Goal: Task Accomplishment & Management: Manage account settings

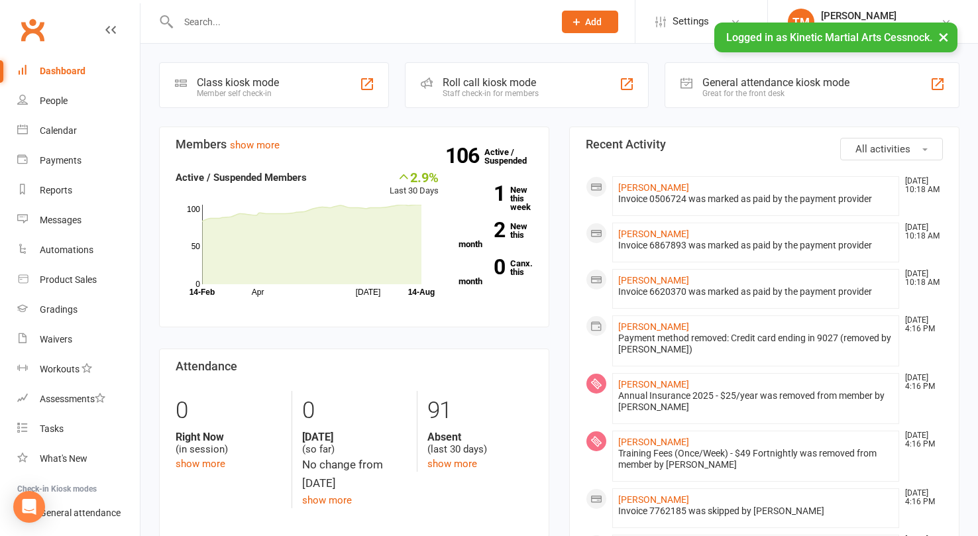
click at [943, 32] on button "×" at bounding box center [943, 37] width 24 height 28
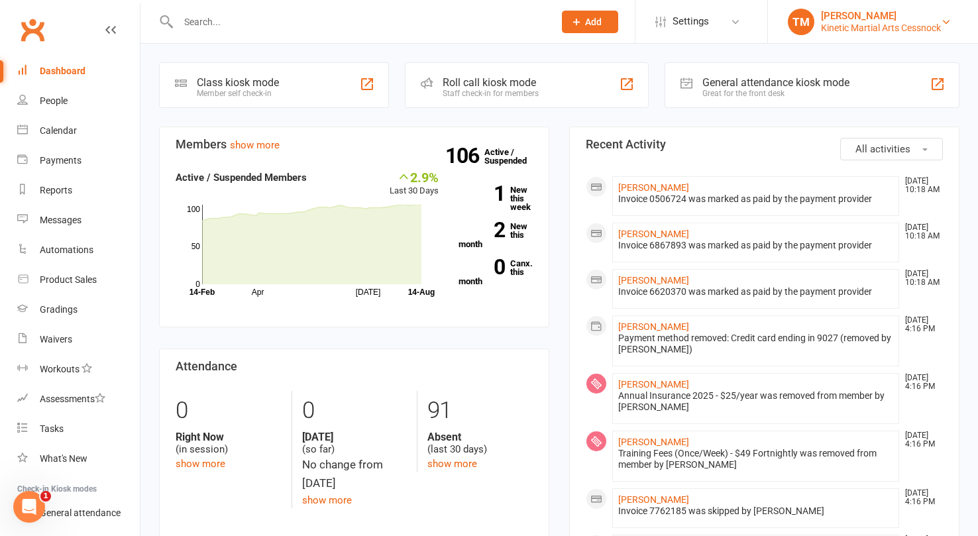
click at [928, 27] on div "Kinetic Martial Arts Cessnock" at bounding box center [881, 28] width 120 height 12
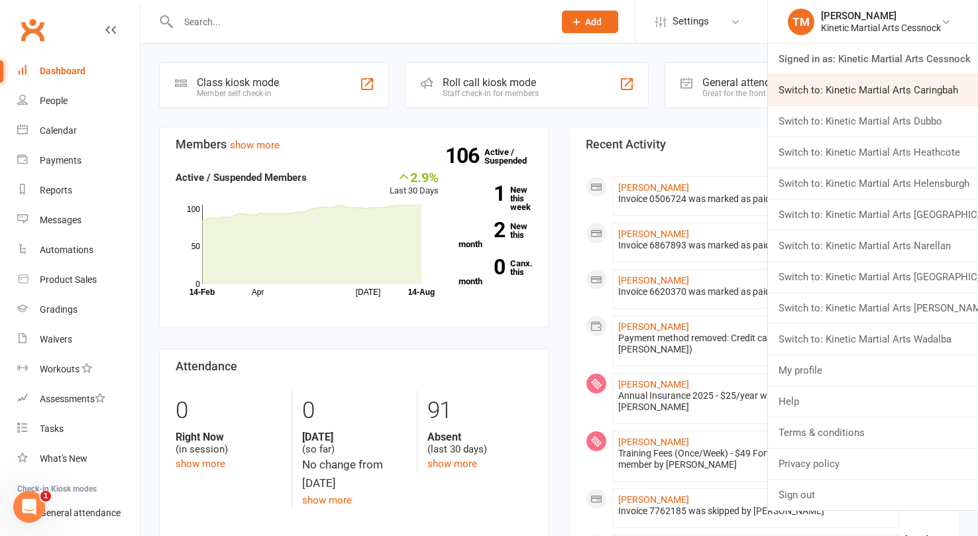
click at [905, 85] on link "Switch to: Kinetic Martial Arts Caringbah" at bounding box center [873, 90] width 210 height 30
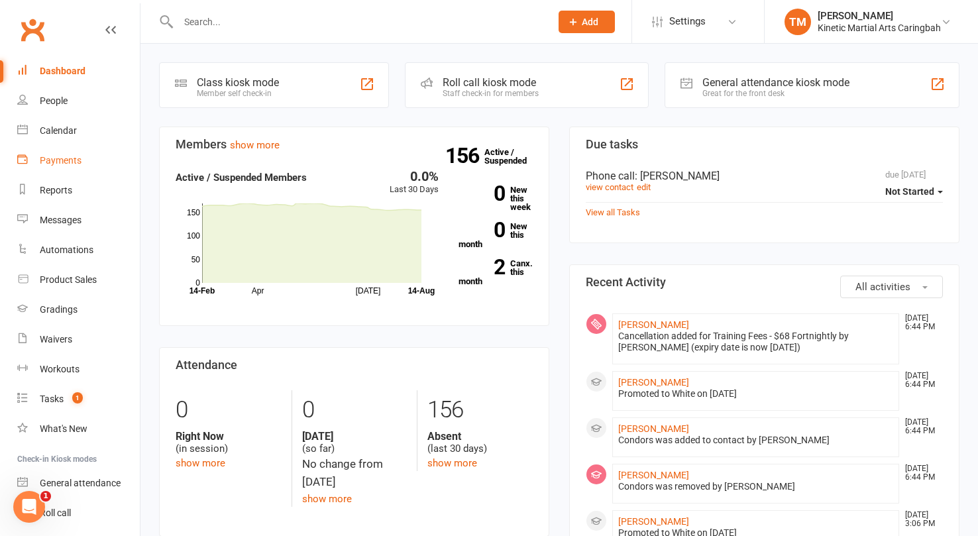
click at [76, 162] on div "Payments" at bounding box center [61, 160] width 42 height 11
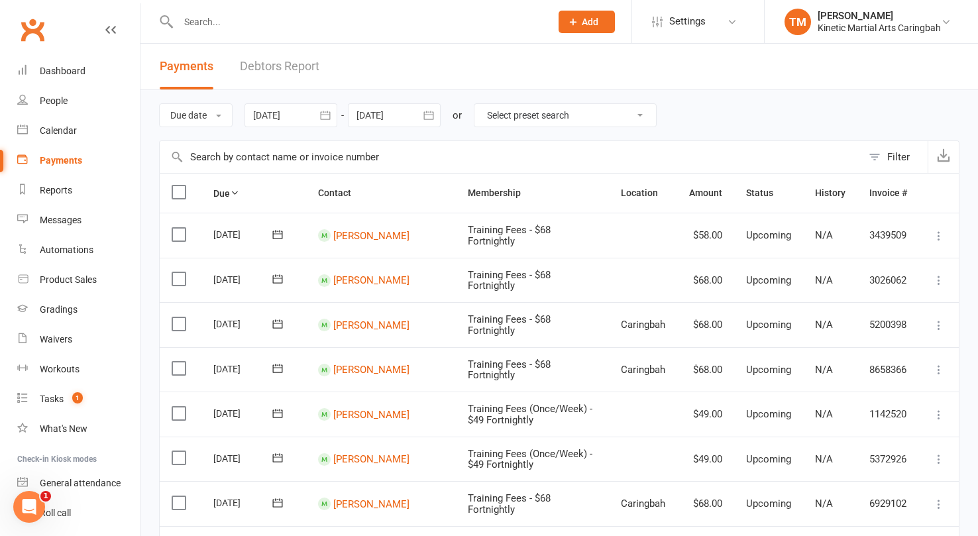
click at [329, 117] on icon "button" at bounding box center [325, 115] width 13 height 13
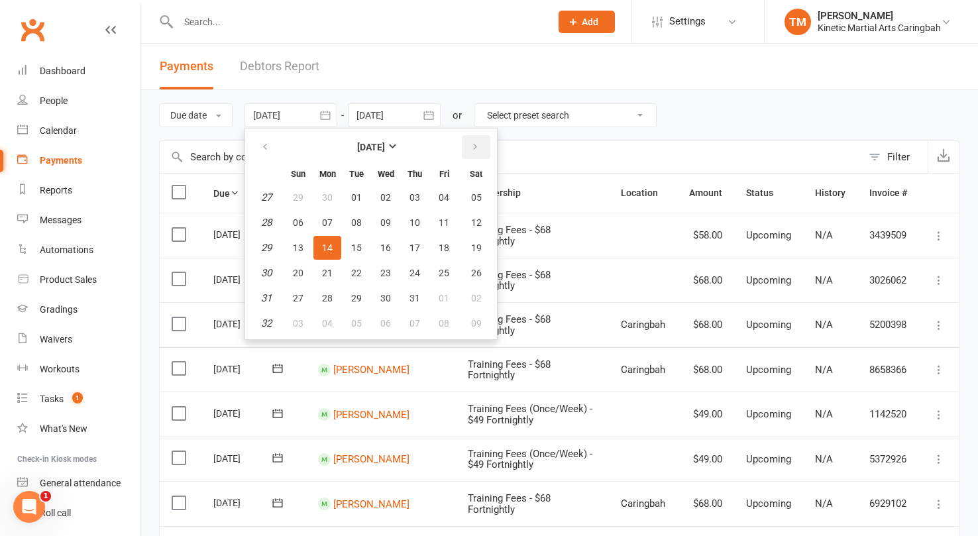
click at [480, 148] on icon "button" at bounding box center [474, 147] width 9 height 11
click at [301, 248] on span "10" at bounding box center [298, 247] width 11 height 11
type input "10 Aug 2025"
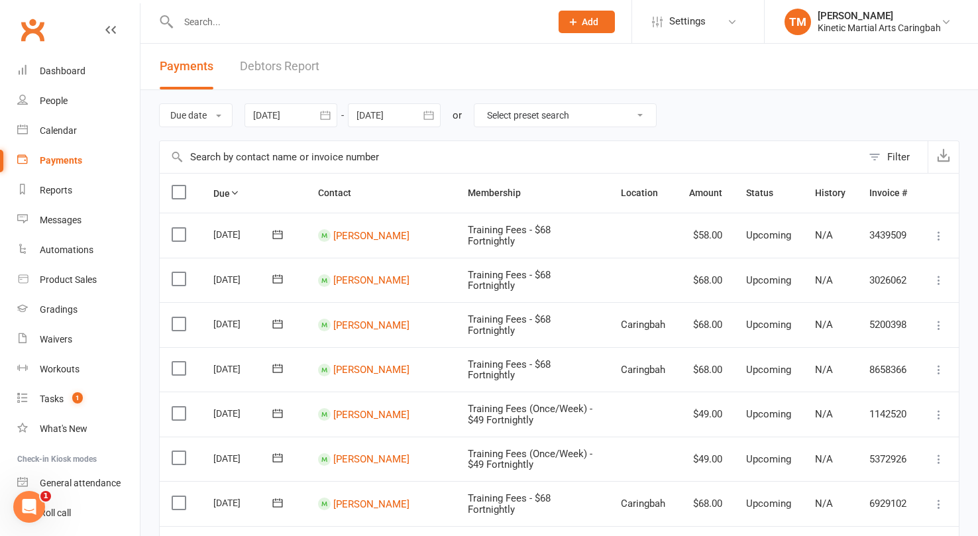
click at [429, 116] on icon "button" at bounding box center [428, 115] width 13 height 13
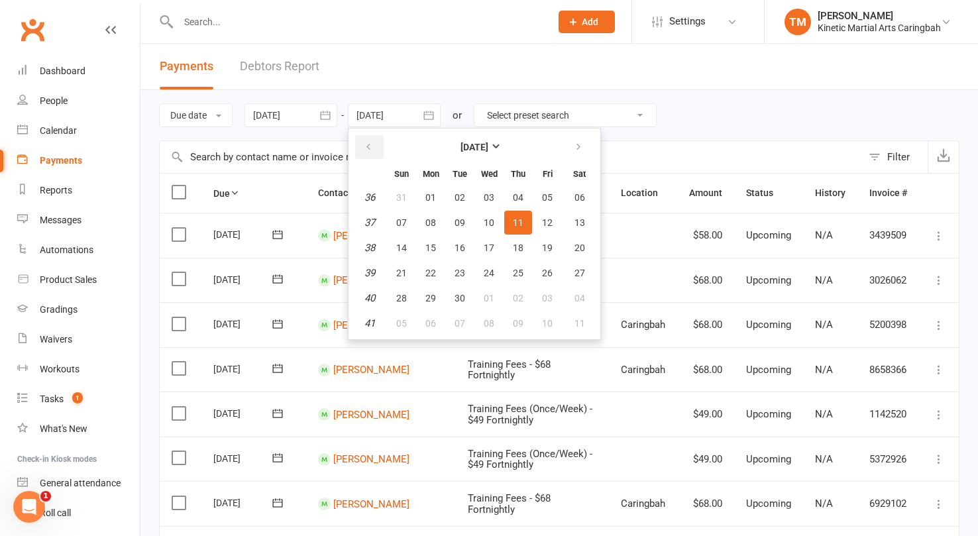
click at [373, 149] on icon "button" at bounding box center [368, 147] width 9 height 11
click at [401, 270] on span "17" at bounding box center [401, 273] width 11 height 11
type input "17 Aug 2025"
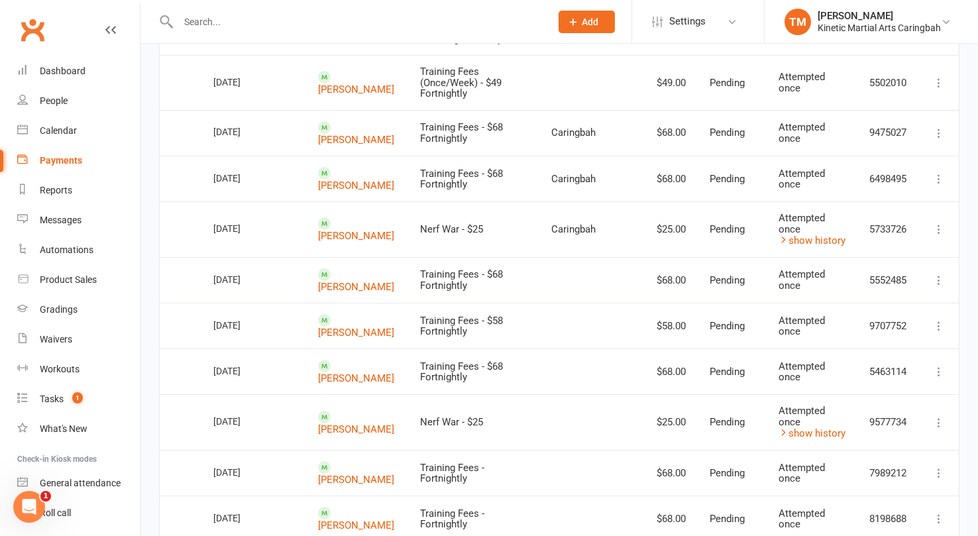
scroll to position [1040, 0]
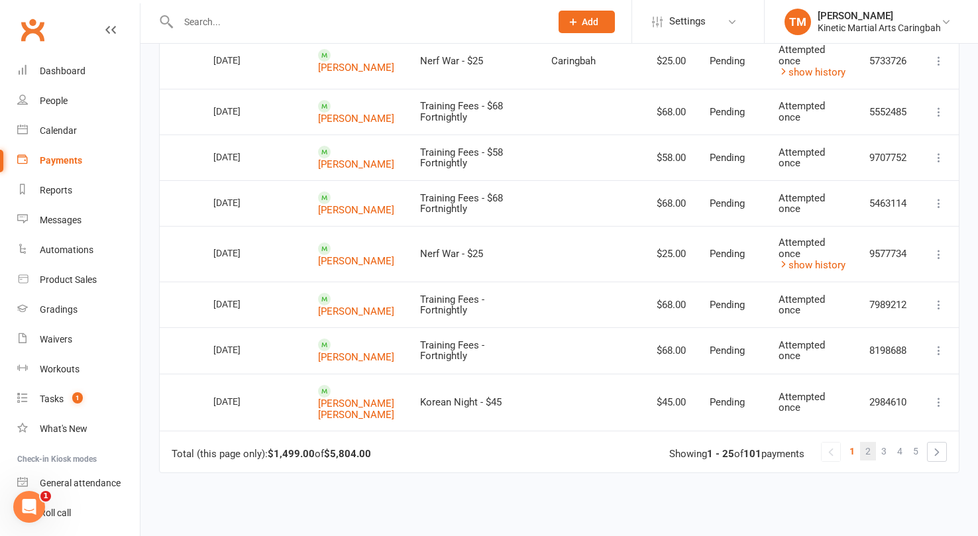
click at [866, 442] on span "2" at bounding box center [867, 451] width 5 height 19
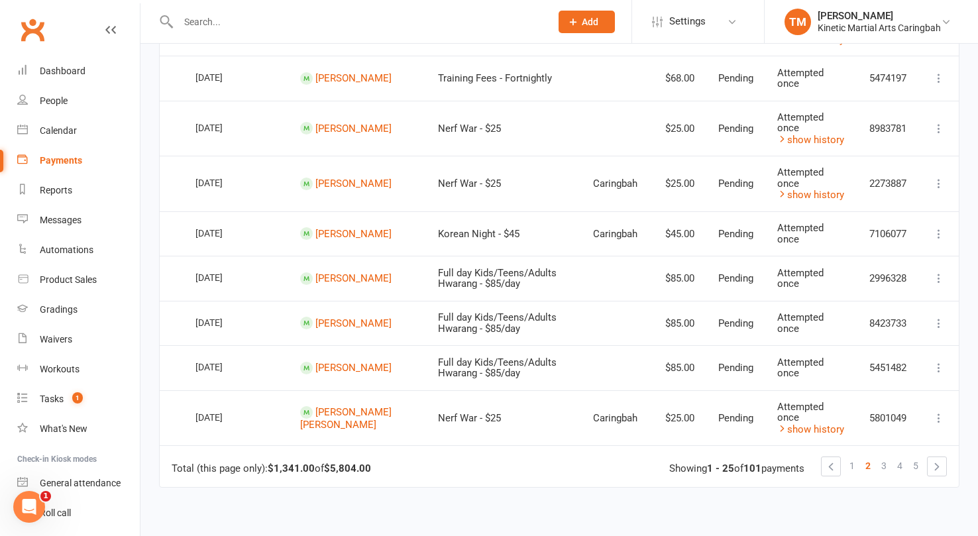
scroll to position [974, 0]
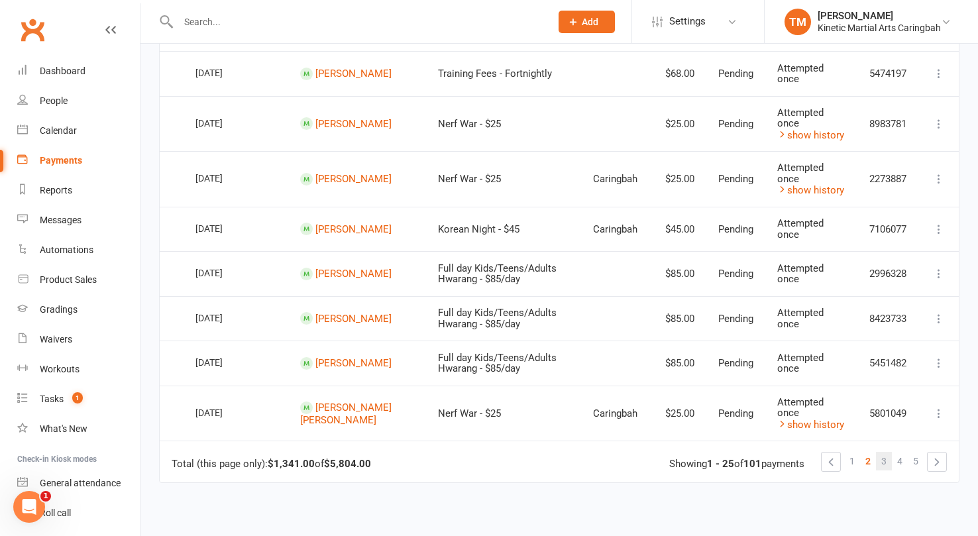
click at [886, 462] on link "3" at bounding box center [884, 461] width 16 height 19
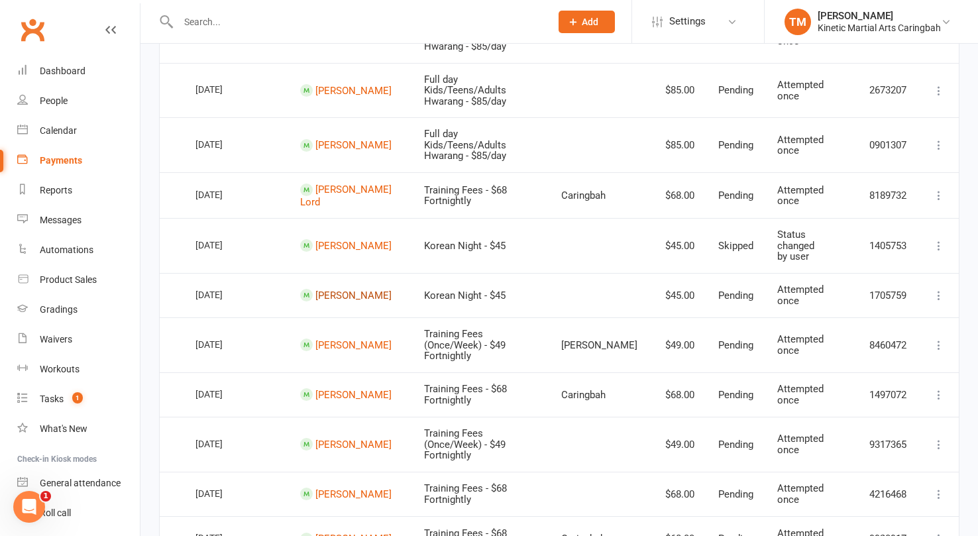
scroll to position [866, 0]
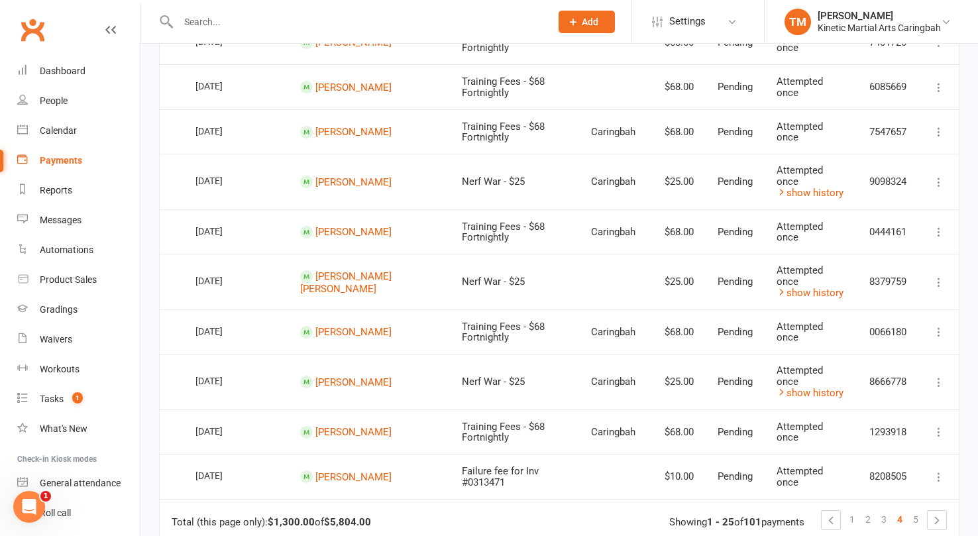
scroll to position [981, 0]
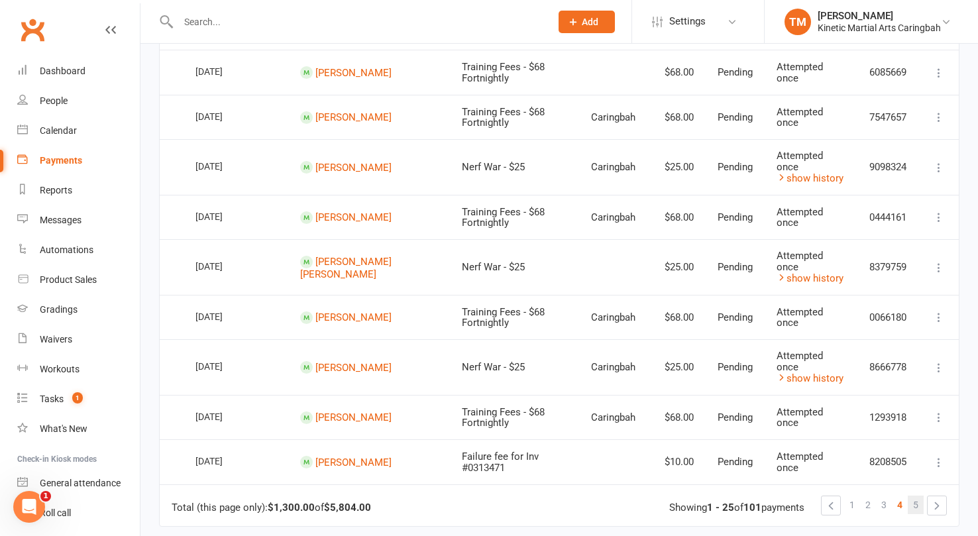
click at [916, 495] on span "5" at bounding box center [915, 504] width 5 height 19
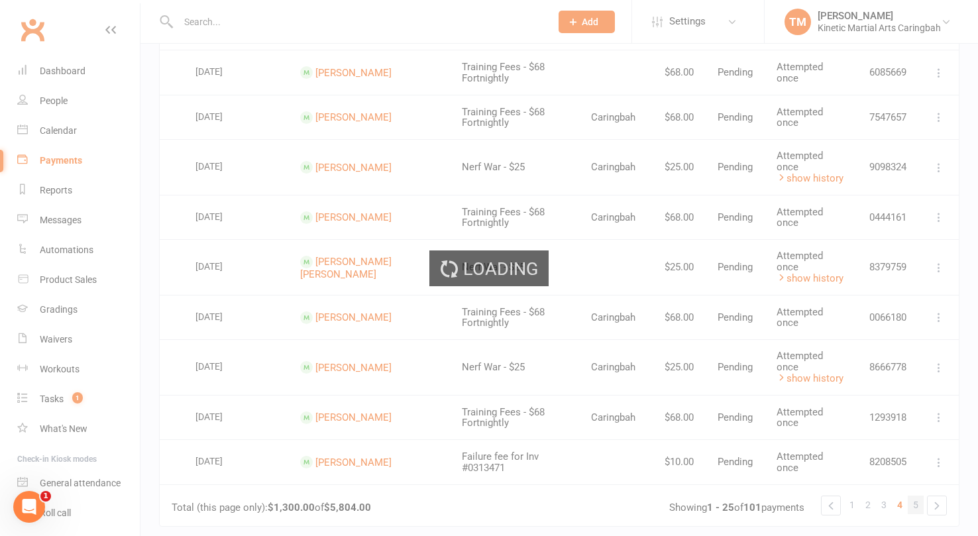
scroll to position [0, 0]
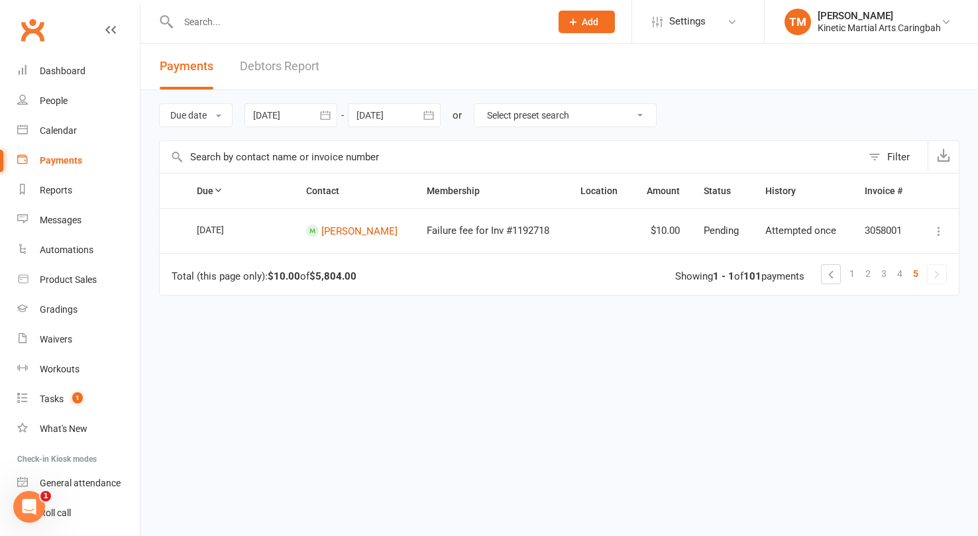
click at [242, 22] on input "text" at bounding box center [357, 22] width 367 height 19
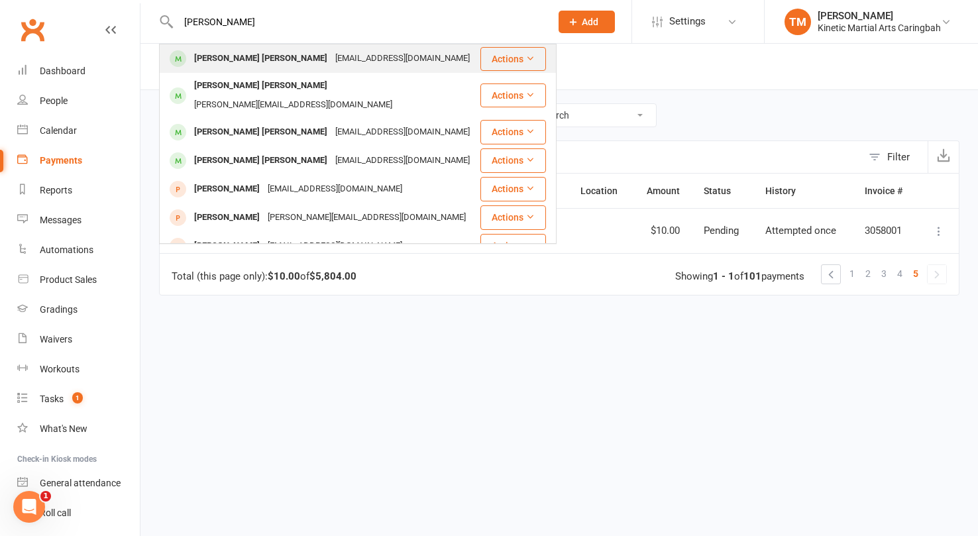
type input "cooper"
click at [212, 62] on div "Cooper Mulhall" at bounding box center [260, 58] width 141 height 19
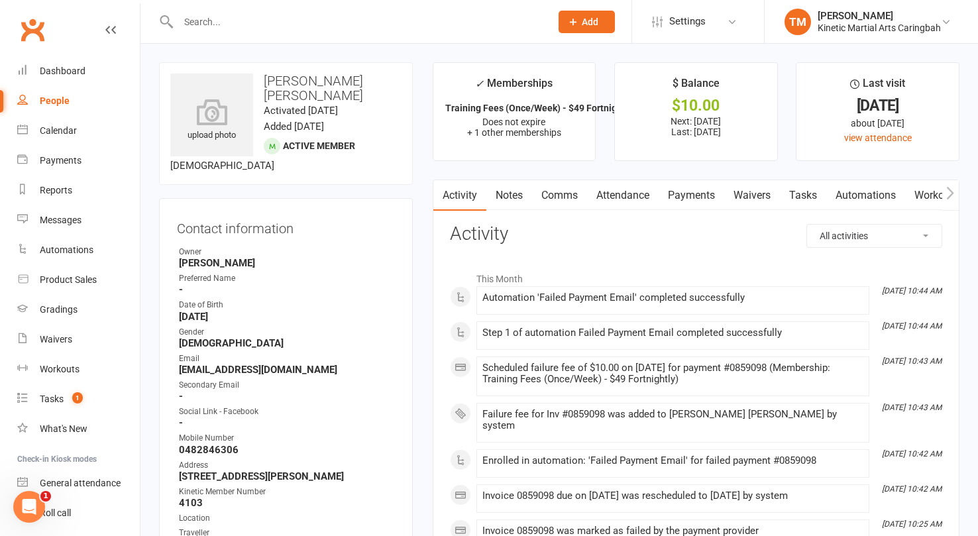
click at [694, 190] on link "Payments" at bounding box center [691, 195] width 66 height 30
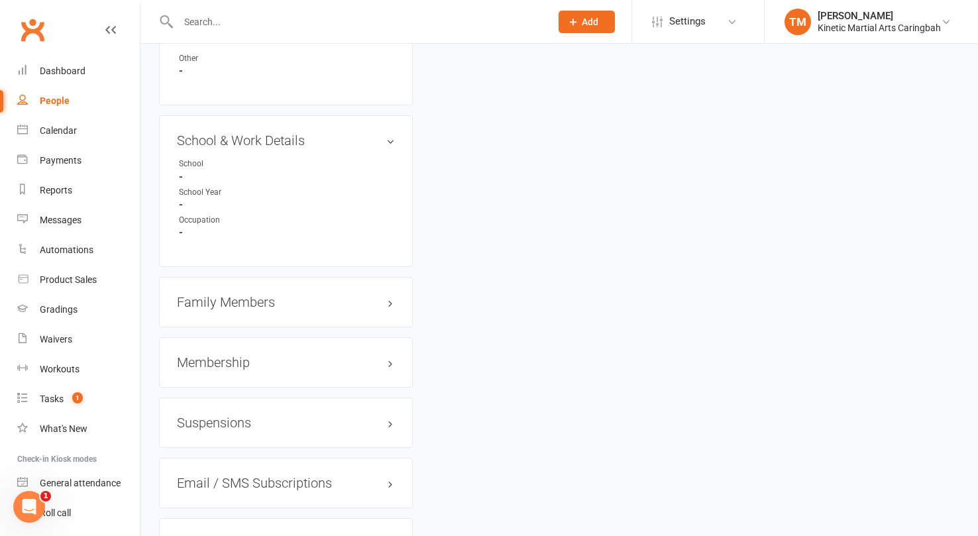
scroll to position [1523, 0]
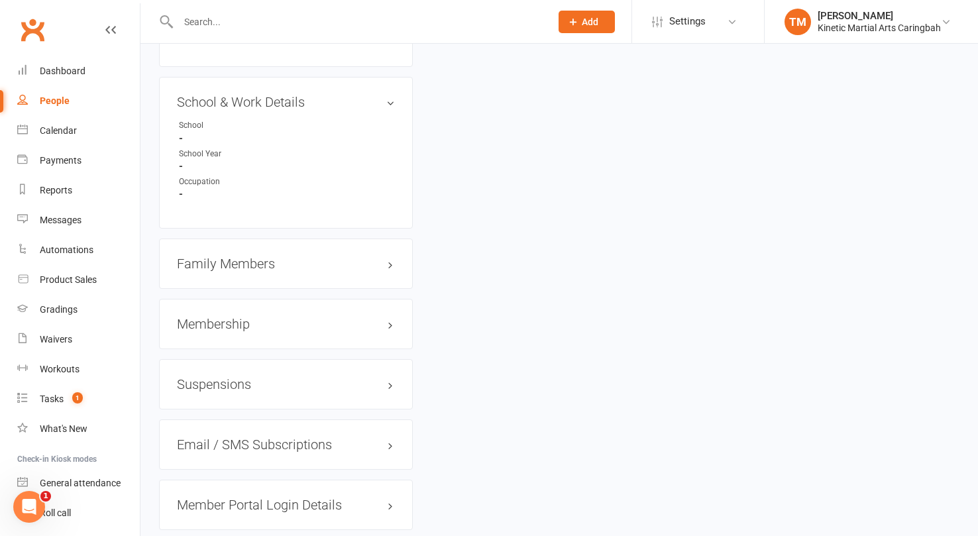
click at [386, 317] on h3 "Membership" at bounding box center [286, 324] width 218 height 15
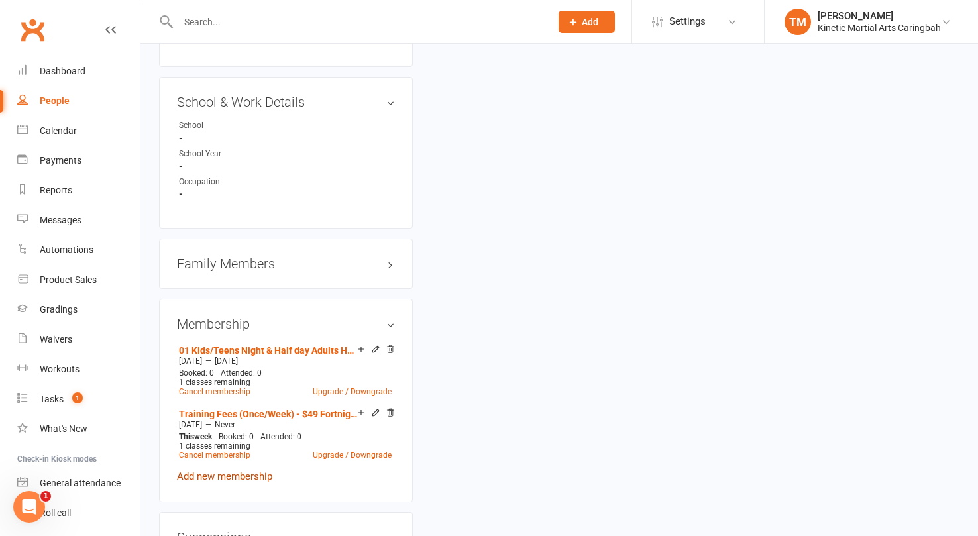
click at [187, 470] on link "Add new membership" at bounding box center [224, 476] width 95 height 12
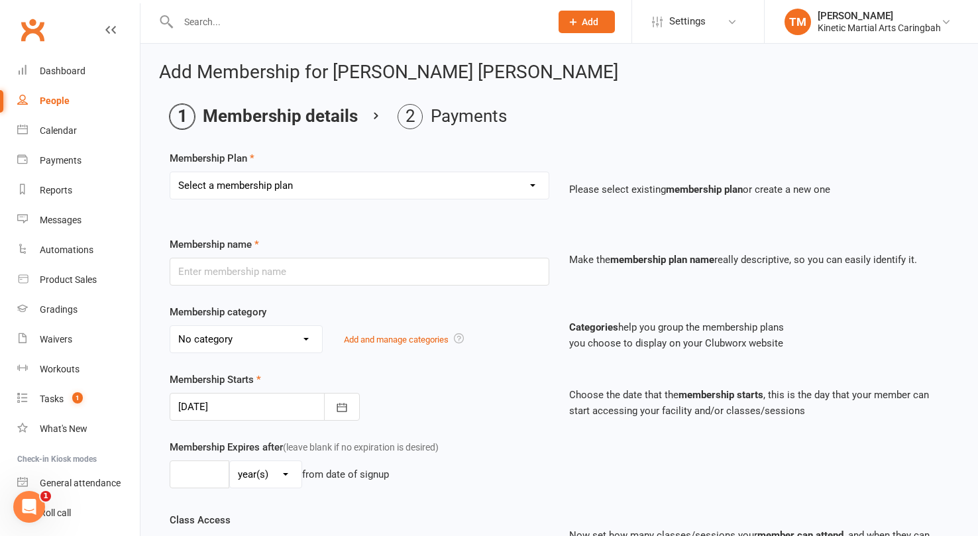
click at [400, 183] on select "Select a membership plan Create new Membership Plan Training Fees - $68 Fortnig…" at bounding box center [359, 185] width 378 height 26
select select "26"
type input "Korean Night - $45"
type input "0"
type input "1"
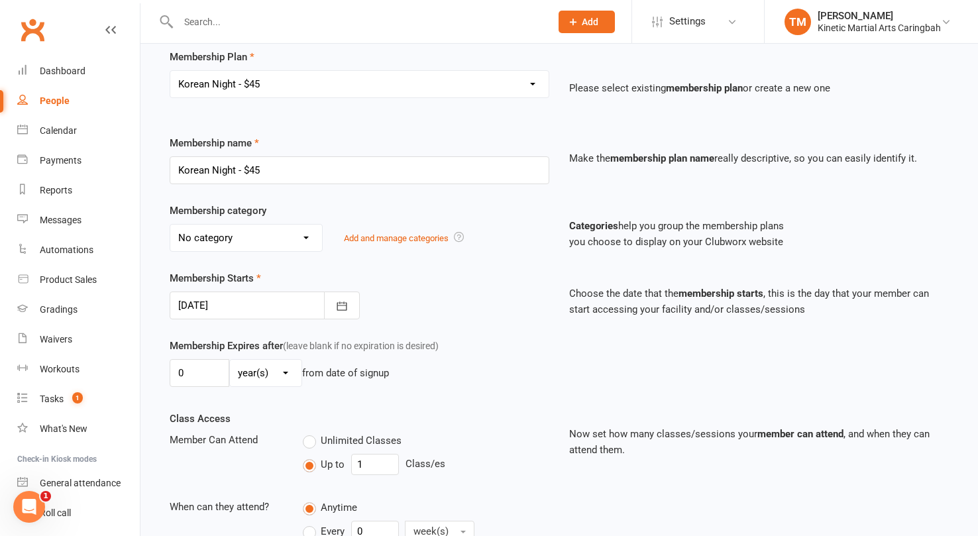
scroll to position [106, 0]
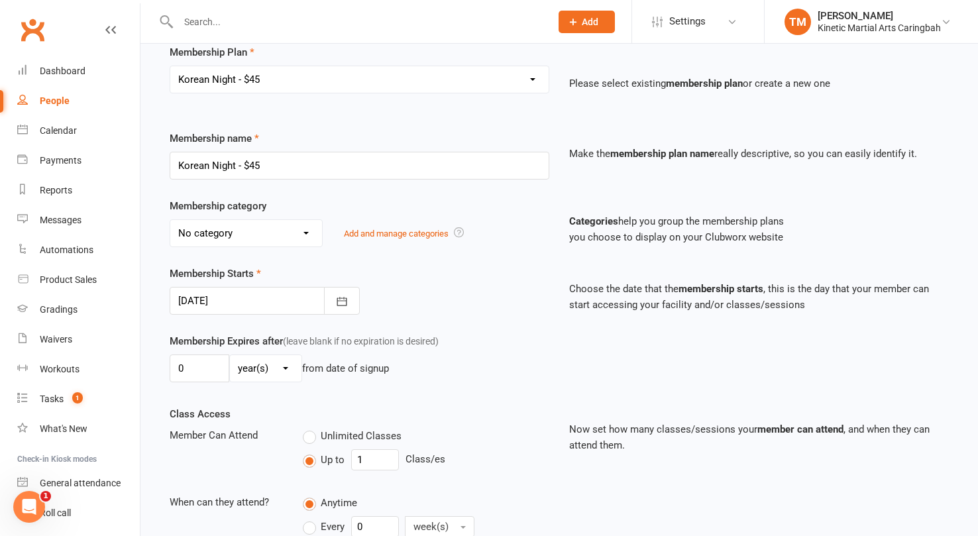
click at [309, 228] on select "No category Annual Insurance Course General Kids/Teens/Adults Hwarang Other Pri…" at bounding box center [246, 233] width 152 height 26
select select "6"
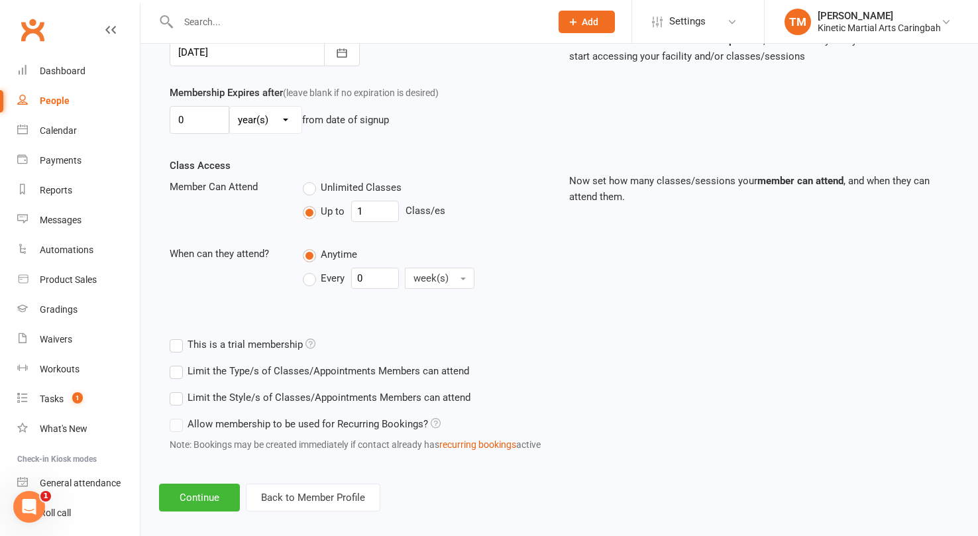
scroll to position [368, 0]
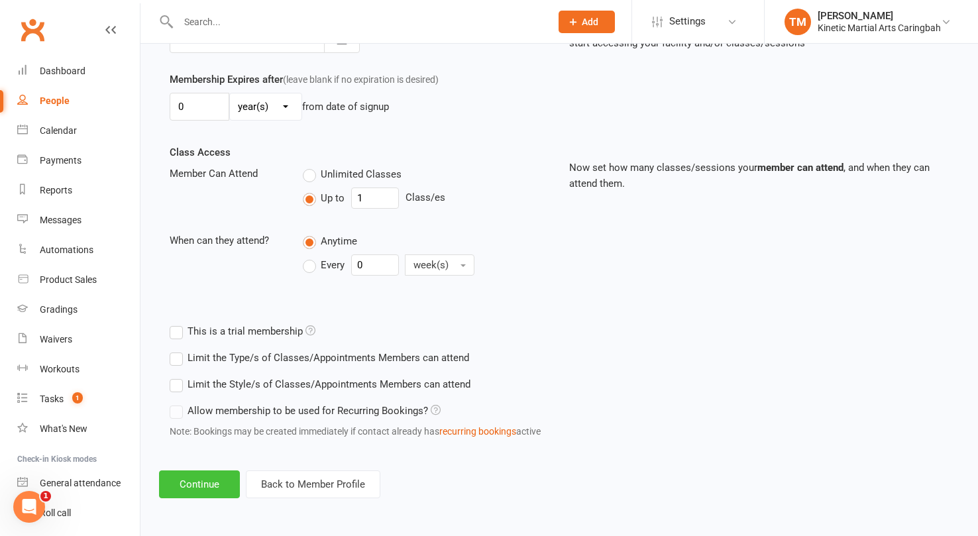
click at [207, 484] on button "Continue" at bounding box center [199, 484] width 81 height 28
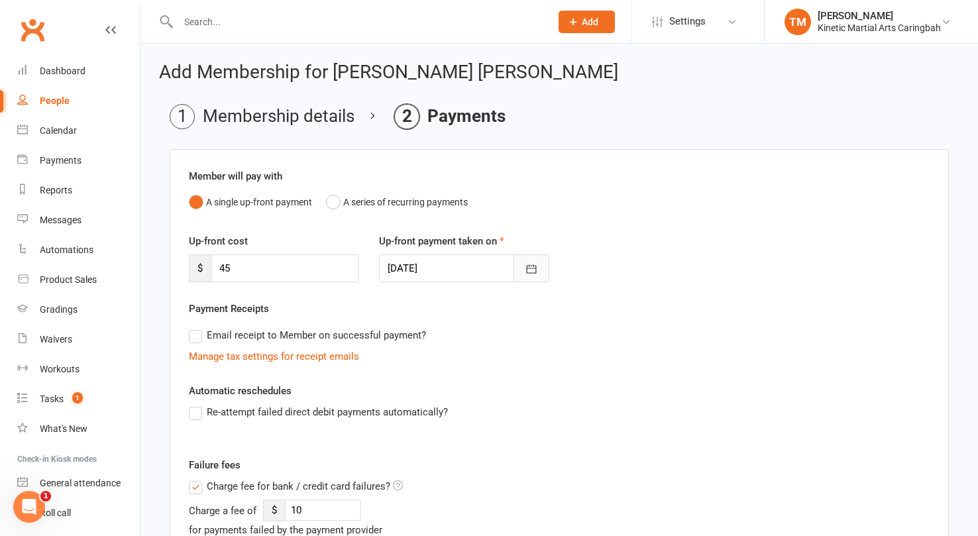
click at [533, 263] on icon "button" at bounding box center [531, 268] width 13 height 13
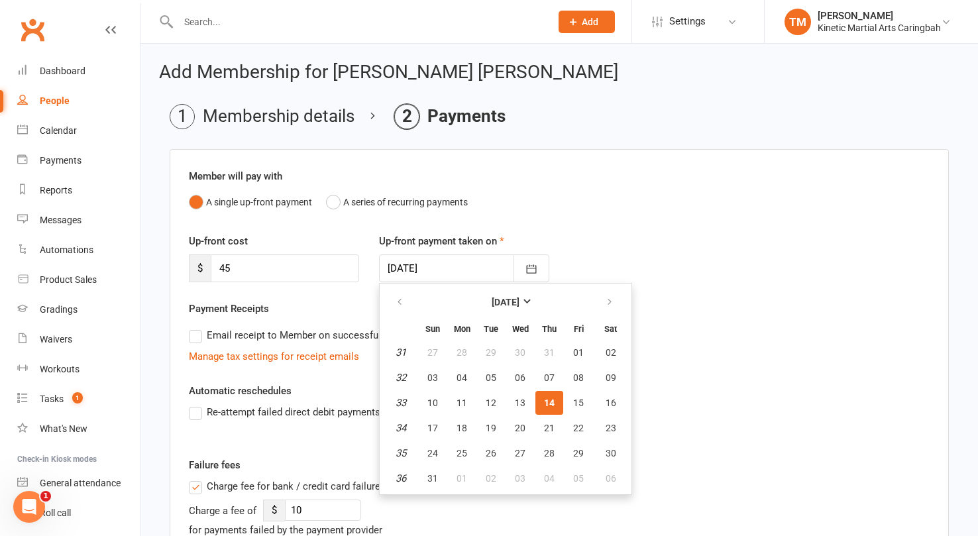
click at [721, 297] on div "Up-front cost $ 45 Up-front payment taken on 14 Aug 2025 August 2025 Sun Mon Tu…" at bounding box center [559, 267] width 760 height 68
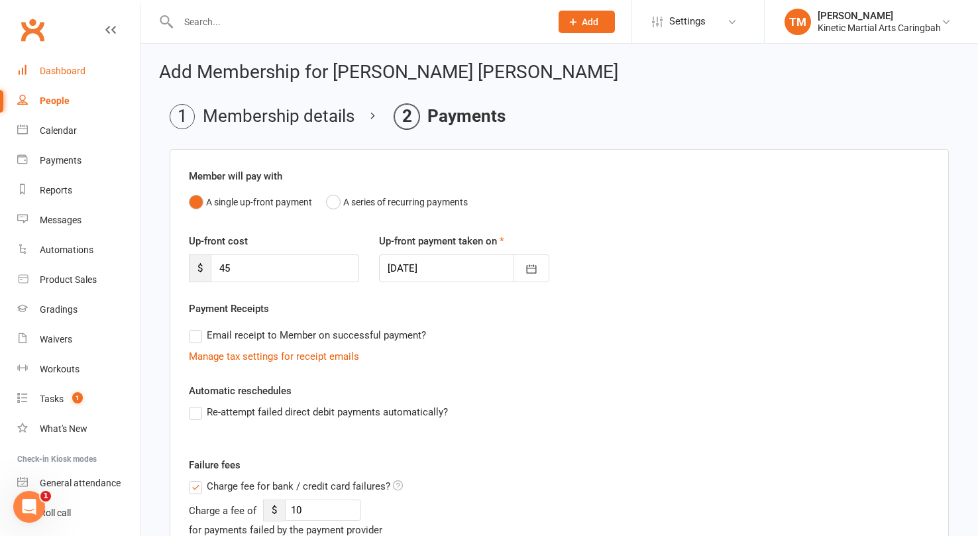
click at [47, 66] on div "Dashboard" at bounding box center [63, 71] width 46 height 11
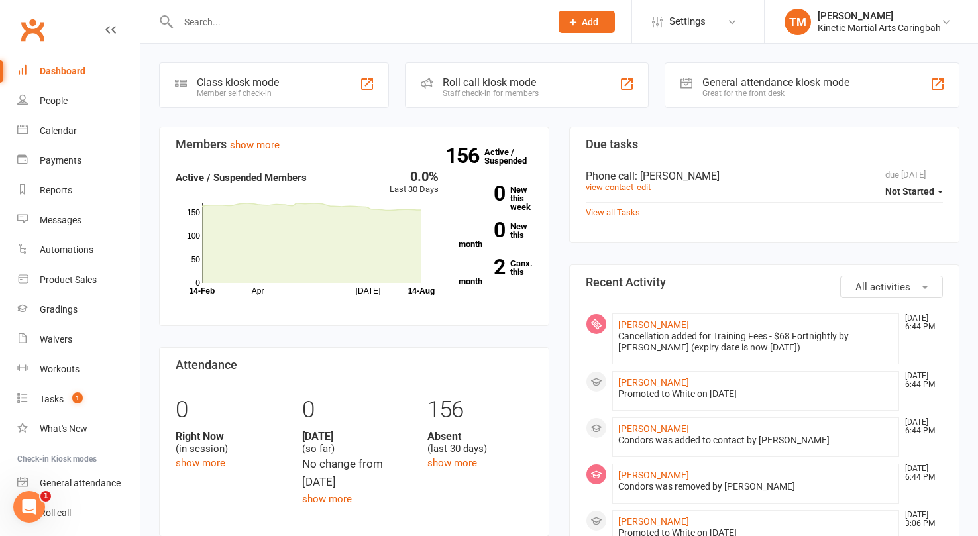
click at [232, 17] on input "text" at bounding box center [357, 22] width 367 height 19
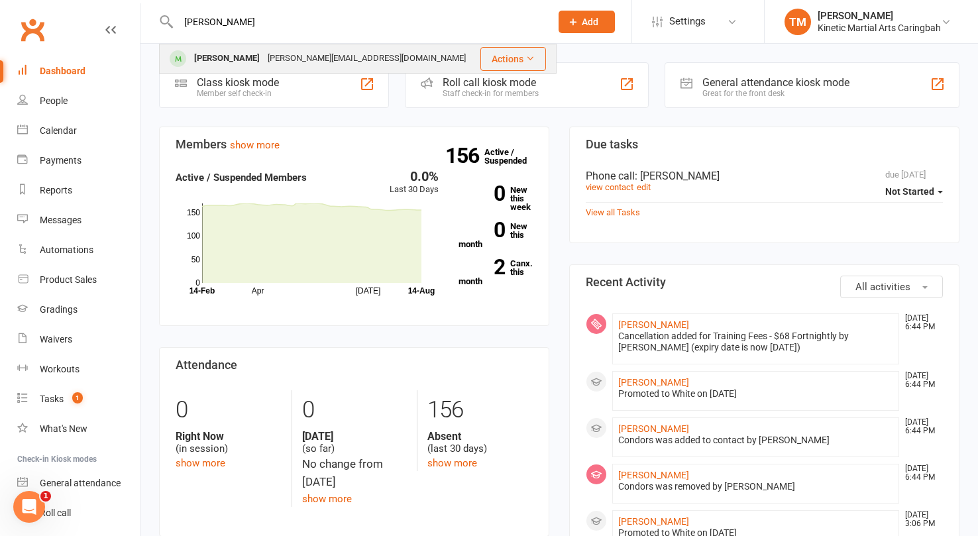
type input "daniel adam"
click at [231, 53] on div "Daniel Adams" at bounding box center [227, 58] width 74 height 19
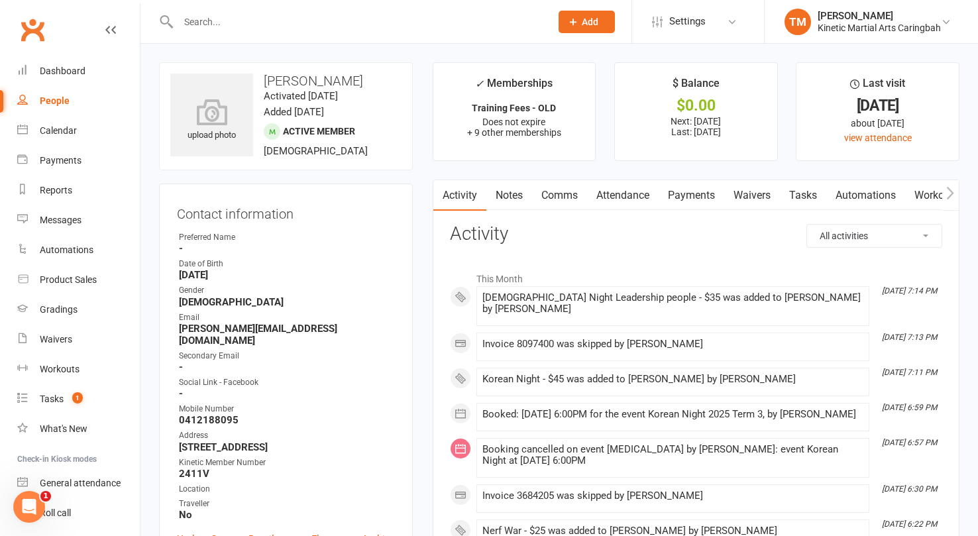
click at [695, 185] on link "Payments" at bounding box center [691, 195] width 66 height 30
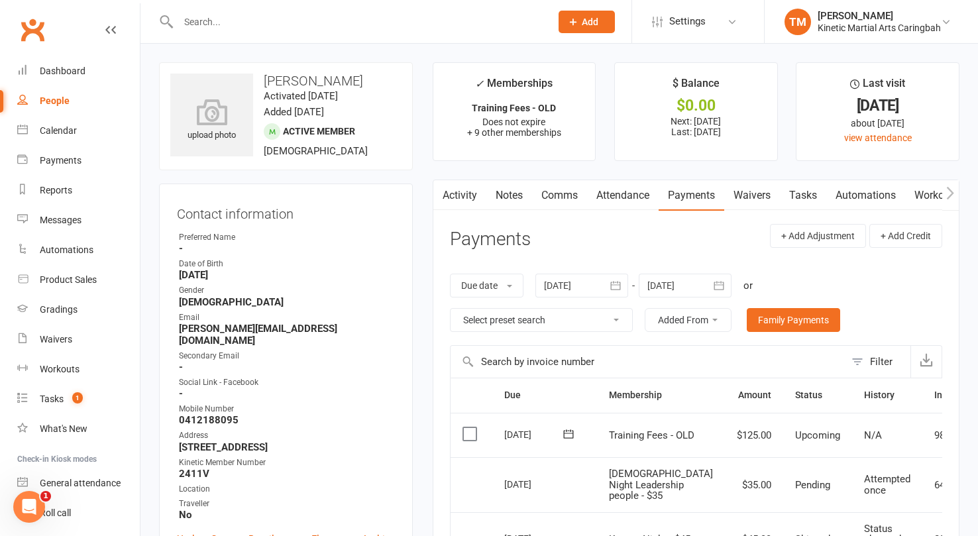
click at [256, 15] on input "text" at bounding box center [357, 22] width 367 height 19
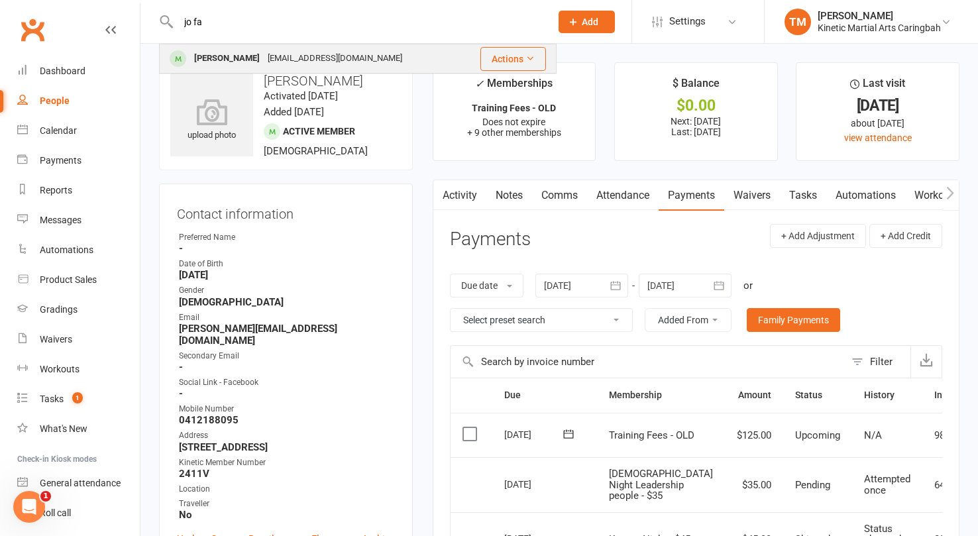
type input "jo fa"
click at [231, 50] on div "Jo Falconer" at bounding box center [227, 58] width 74 height 19
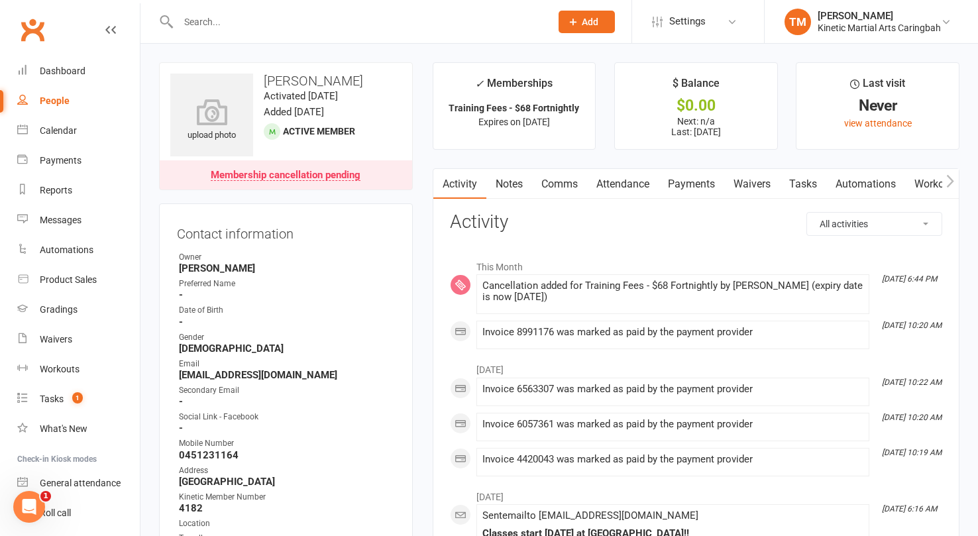
click at [682, 187] on link "Payments" at bounding box center [691, 184] width 66 height 30
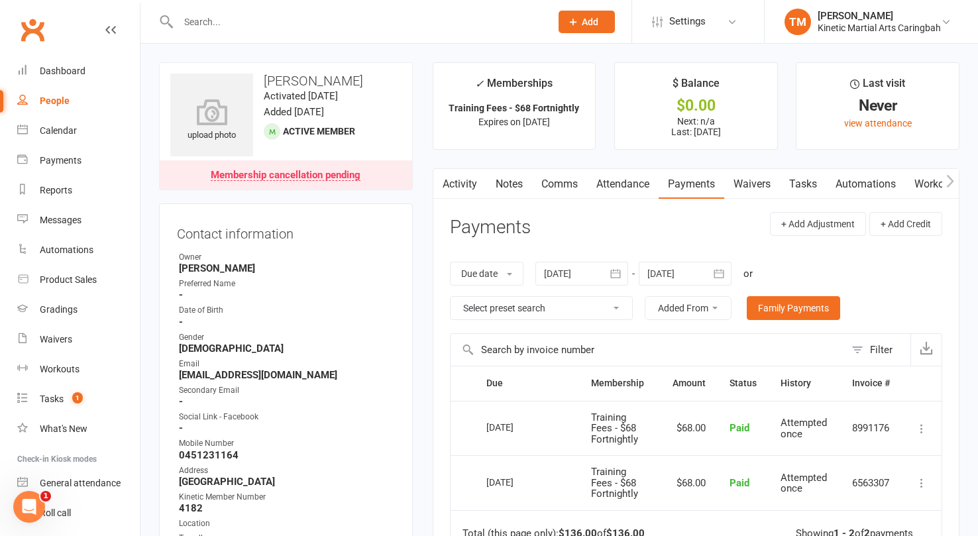
click at [258, 20] on input "text" at bounding box center [357, 22] width 367 height 19
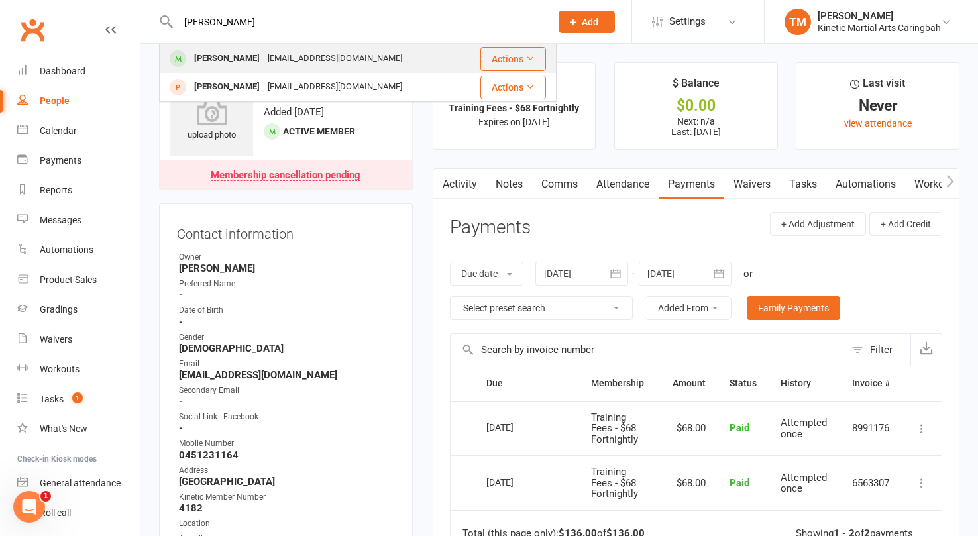
type input "becky"
click at [192, 65] on div "Becky Ashamalla" at bounding box center [227, 58] width 74 height 19
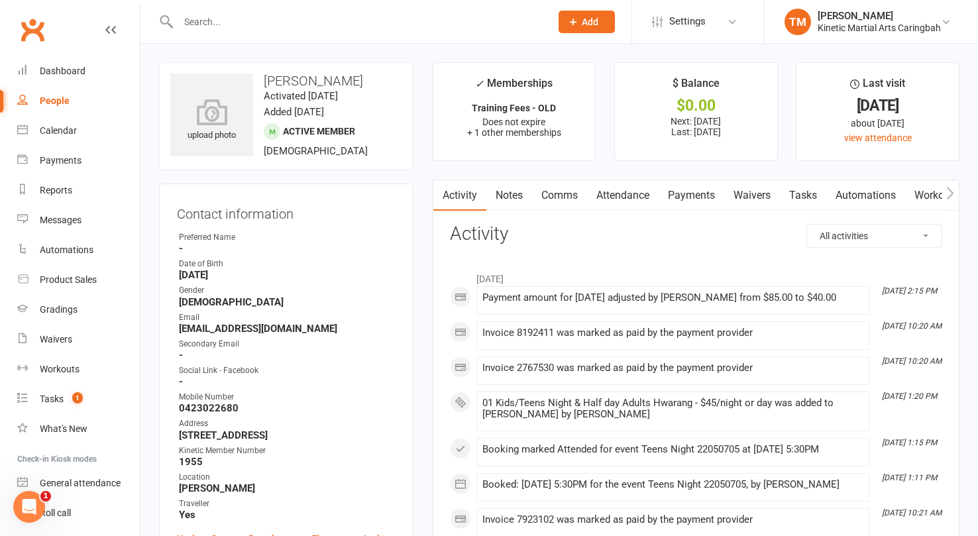
click at [688, 195] on link "Payments" at bounding box center [691, 195] width 66 height 30
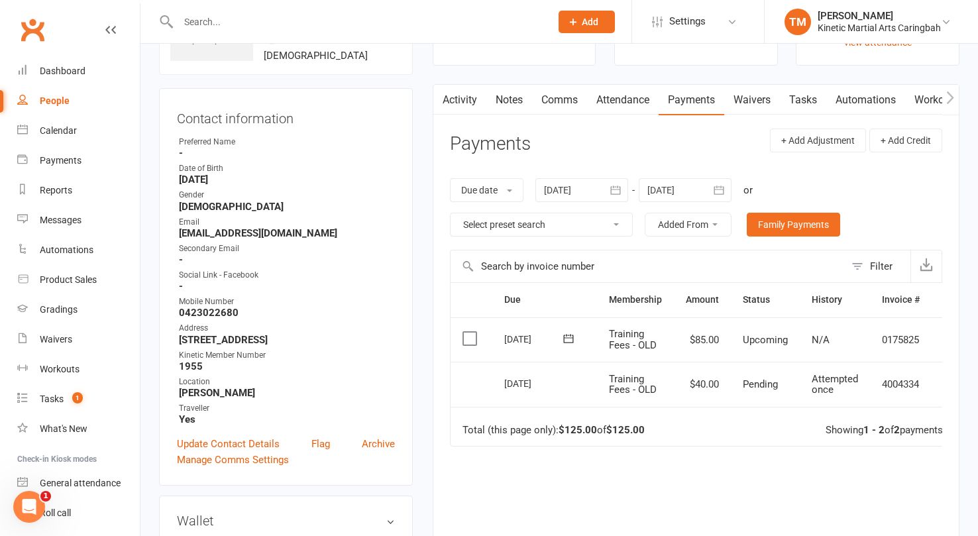
scroll to position [103, 0]
